Goal: Check status: Check status

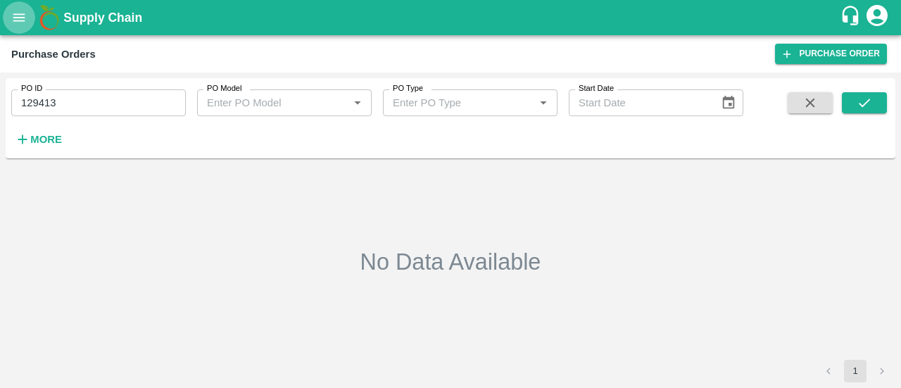
click at [13, 11] on icon "open drawer" at bounding box center [18, 17] width 15 height 15
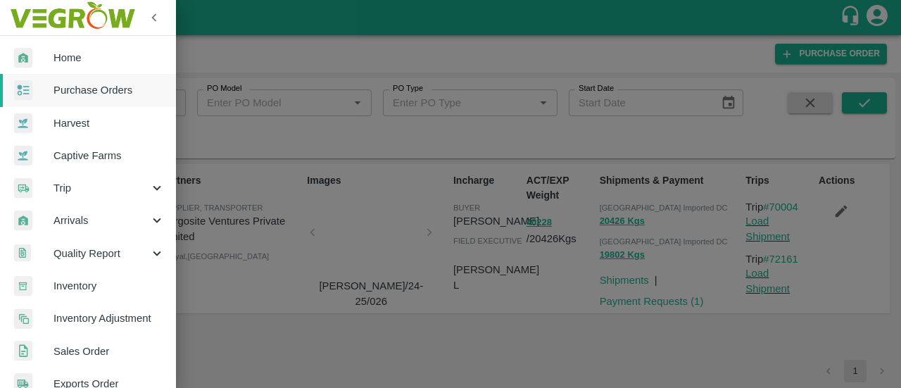
click at [320, 86] on div at bounding box center [450, 194] width 901 height 388
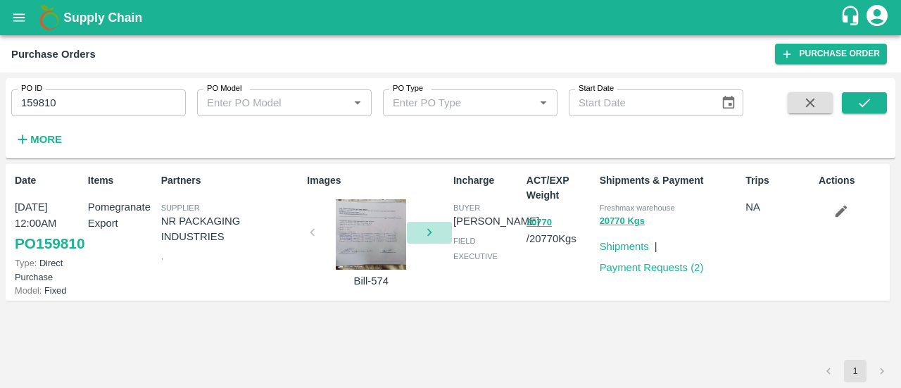
click at [430, 230] on icon "button" at bounding box center [429, 232] width 15 height 15
click at [320, 239] on icon "button" at bounding box center [312, 232] width 15 height 15
click at [320, 239] on div at bounding box center [371, 234] width 106 height 70
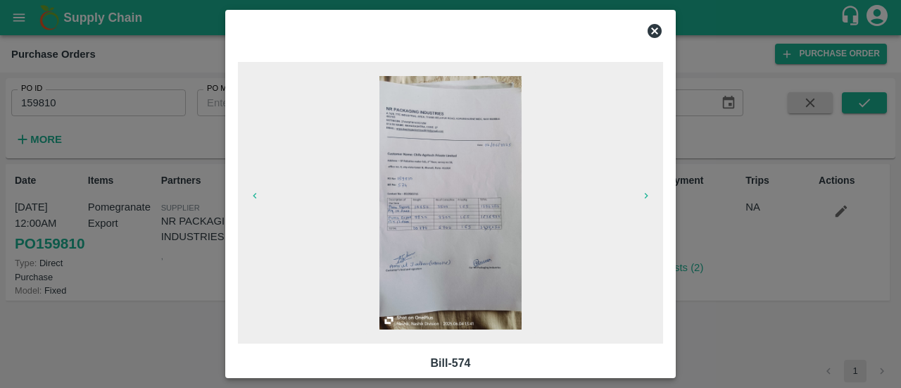
click at [654, 25] on icon at bounding box center [655, 31] width 14 height 14
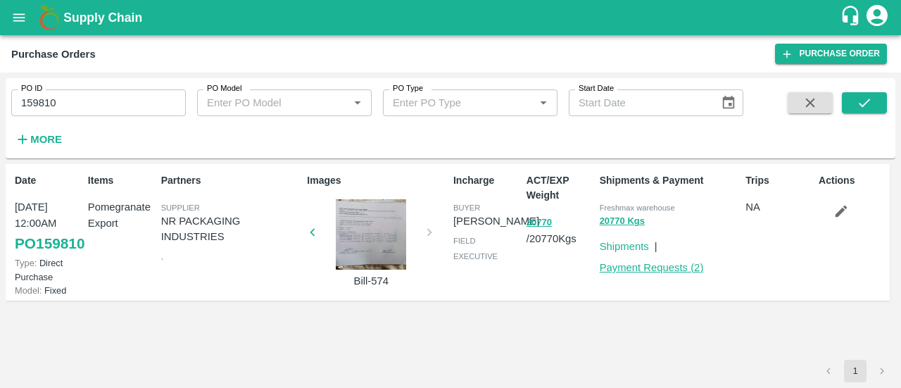
click at [649, 270] on link "Payment Requests ( 2 )" at bounding box center [652, 267] width 104 height 11
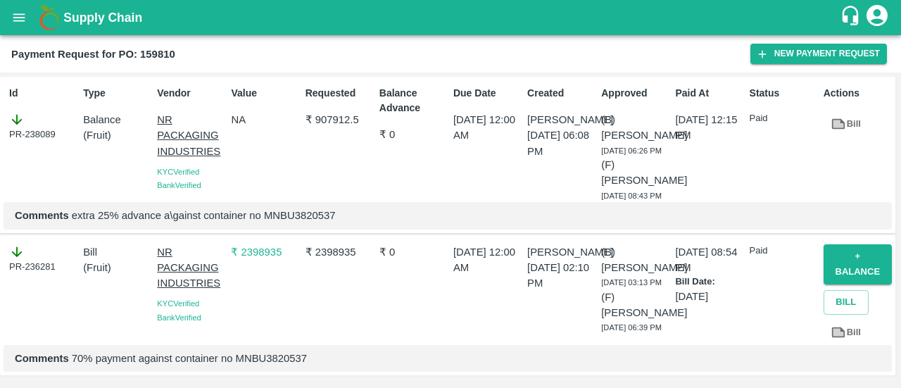
scroll to position [78, 0]
click at [430, 239] on div "₹ 0" at bounding box center [411, 292] width 74 height 106
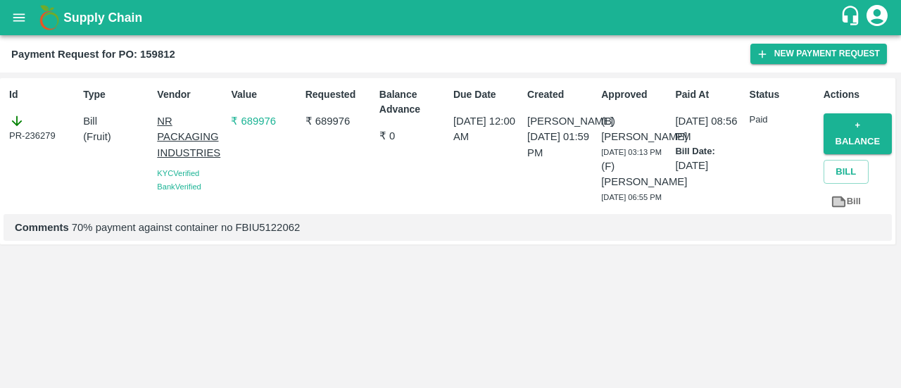
click at [314, 235] on p "Comments 70% payment against container no FBIU5122062" at bounding box center [448, 227] width 866 height 15
click at [44, 138] on div "PR-236279" at bounding box center [43, 128] width 68 height 30
copy div "236279"
drag, startPoint x: 81, startPoint y: 263, endPoint x: 158, endPoint y: 250, distance: 78.5
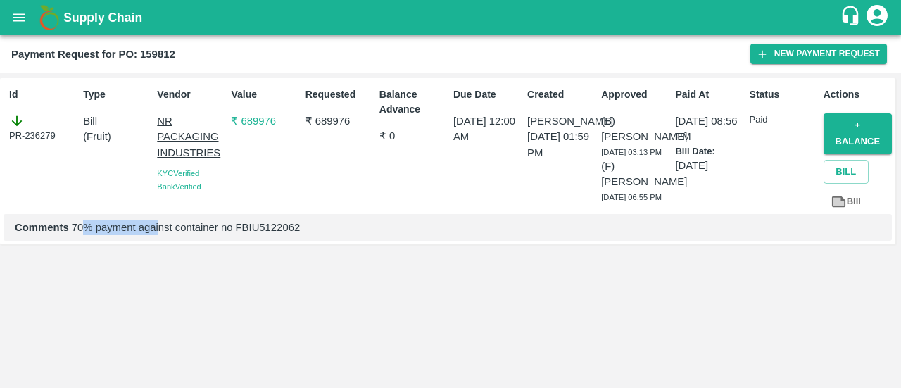
click at [158, 241] on div "Comments 70% payment against container no FBIU5122062" at bounding box center [448, 227] width 889 height 27
drag, startPoint x: 82, startPoint y: 118, endPoint x: 165, endPoint y: 141, distance: 86.3
click at [165, 141] on div "Id PR-236279 Type Bill ( Fruit ) Vendor NR PACKAGING INDUSTRIES KYC Verified Ba…" at bounding box center [448, 161] width 896 height 166
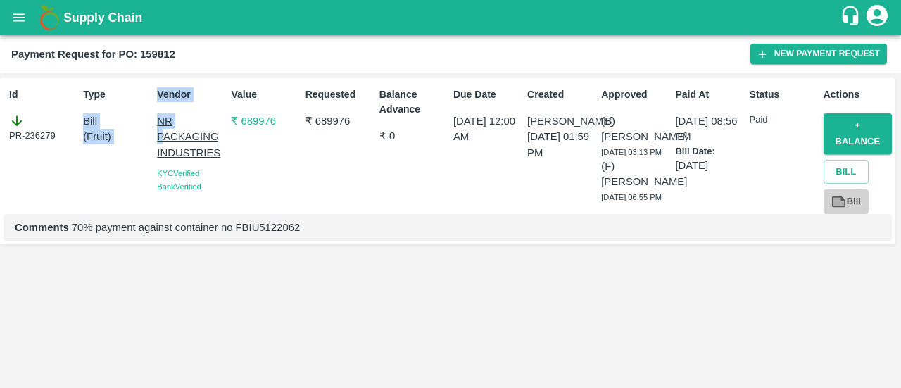
click at [858, 205] on link "Bill" at bounding box center [846, 201] width 45 height 25
click at [260, 116] on p "₹ 689976" at bounding box center [265, 120] width 68 height 15
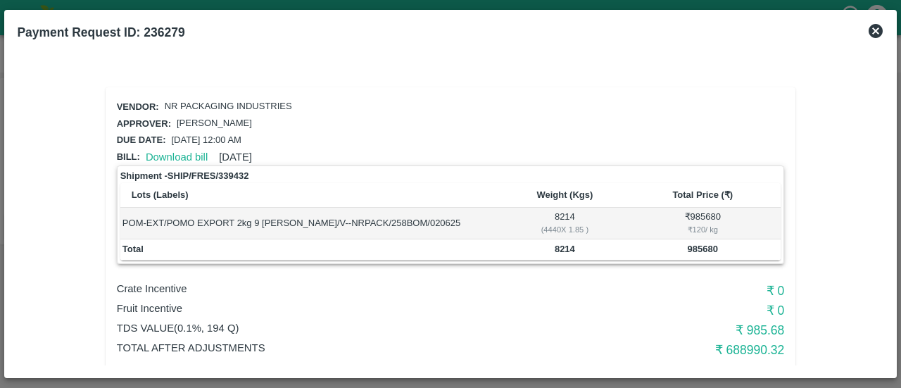
scroll to position [99, 0]
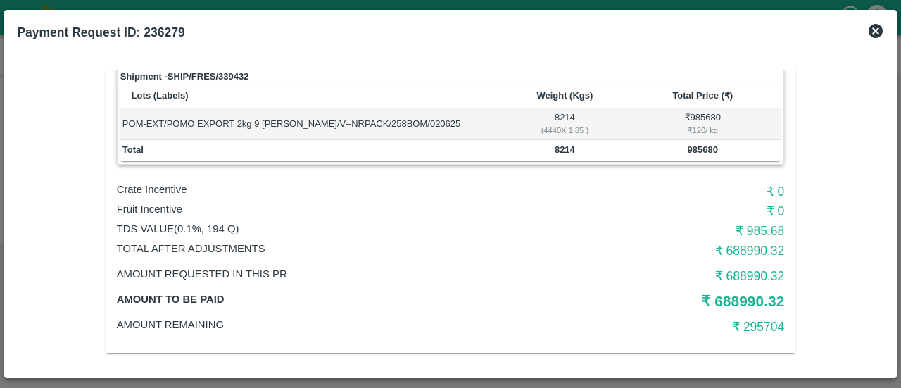
click at [185, 320] on p "Amount Remaining" at bounding box center [339, 324] width 445 height 15
click at [878, 35] on icon at bounding box center [876, 31] width 14 height 14
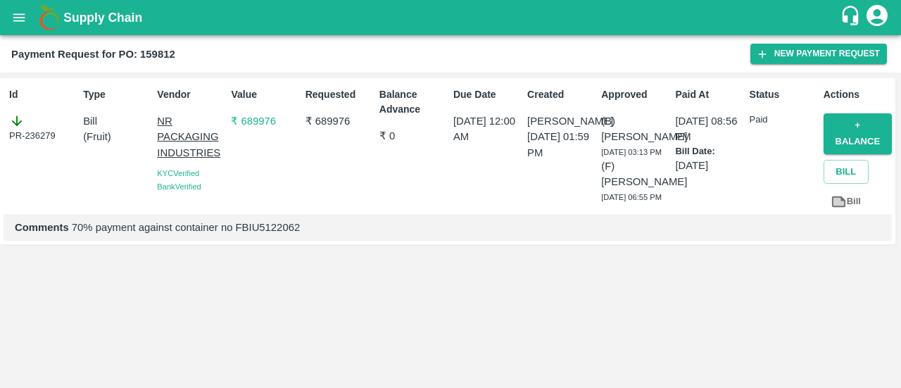
click at [25, 130] on div "PR-236279" at bounding box center [43, 128] width 68 height 30
copy div "236279"
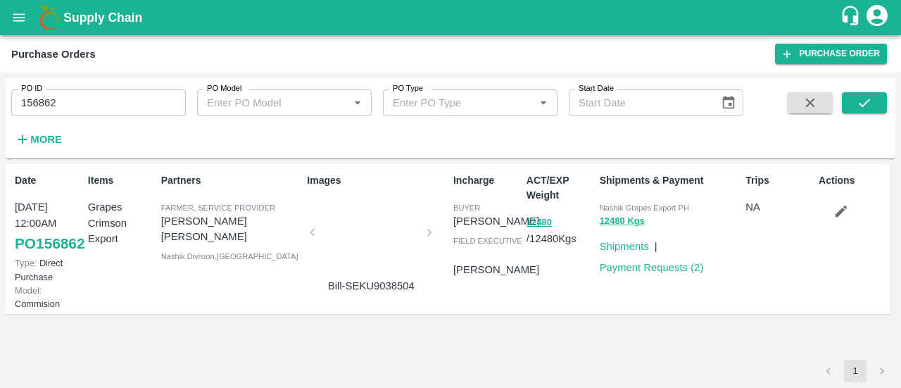
click at [408, 256] on div at bounding box center [371, 236] width 106 height 75
click at [31, 253] on link "PO 156862" at bounding box center [50, 243] width 70 height 25
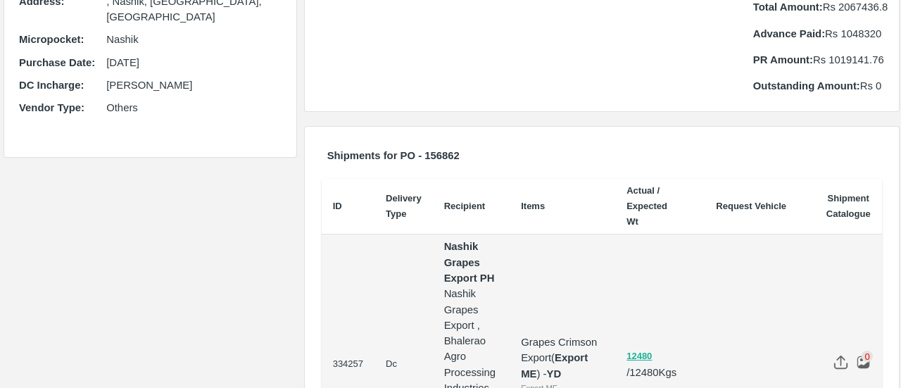
scroll to position [464, 0]
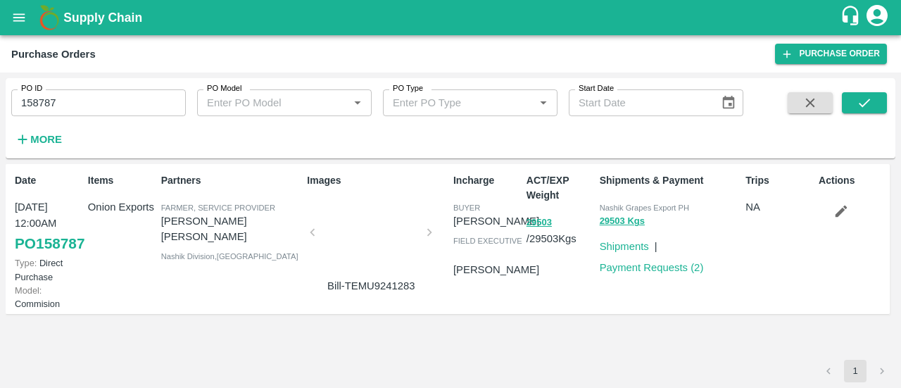
click at [371, 212] on div at bounding box center [371, 236] width 106 height 75
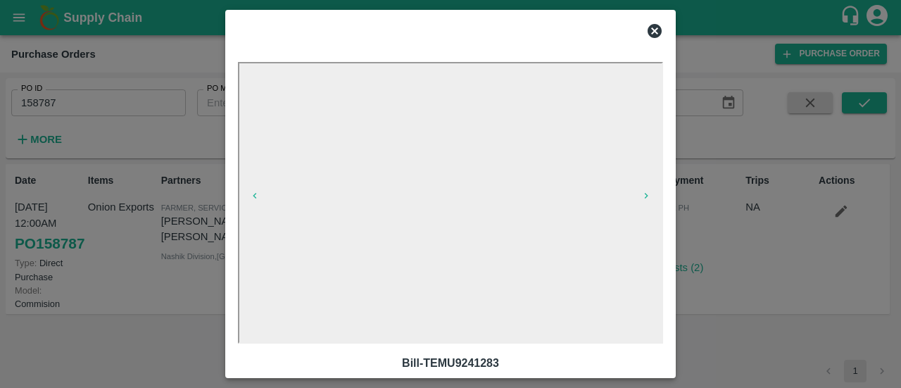
click at [654, 27] on icon at bounding box center [655, 31] width 14 height 14
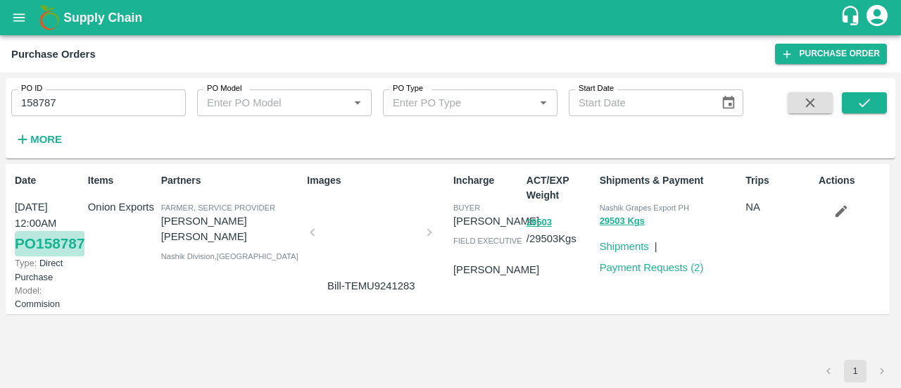
click at [31, 253] on link "PO 158787" at bounding box center [50, 243] width 70 height 25
